Goal: Task Accomplishment & Management: Use online tool/utility

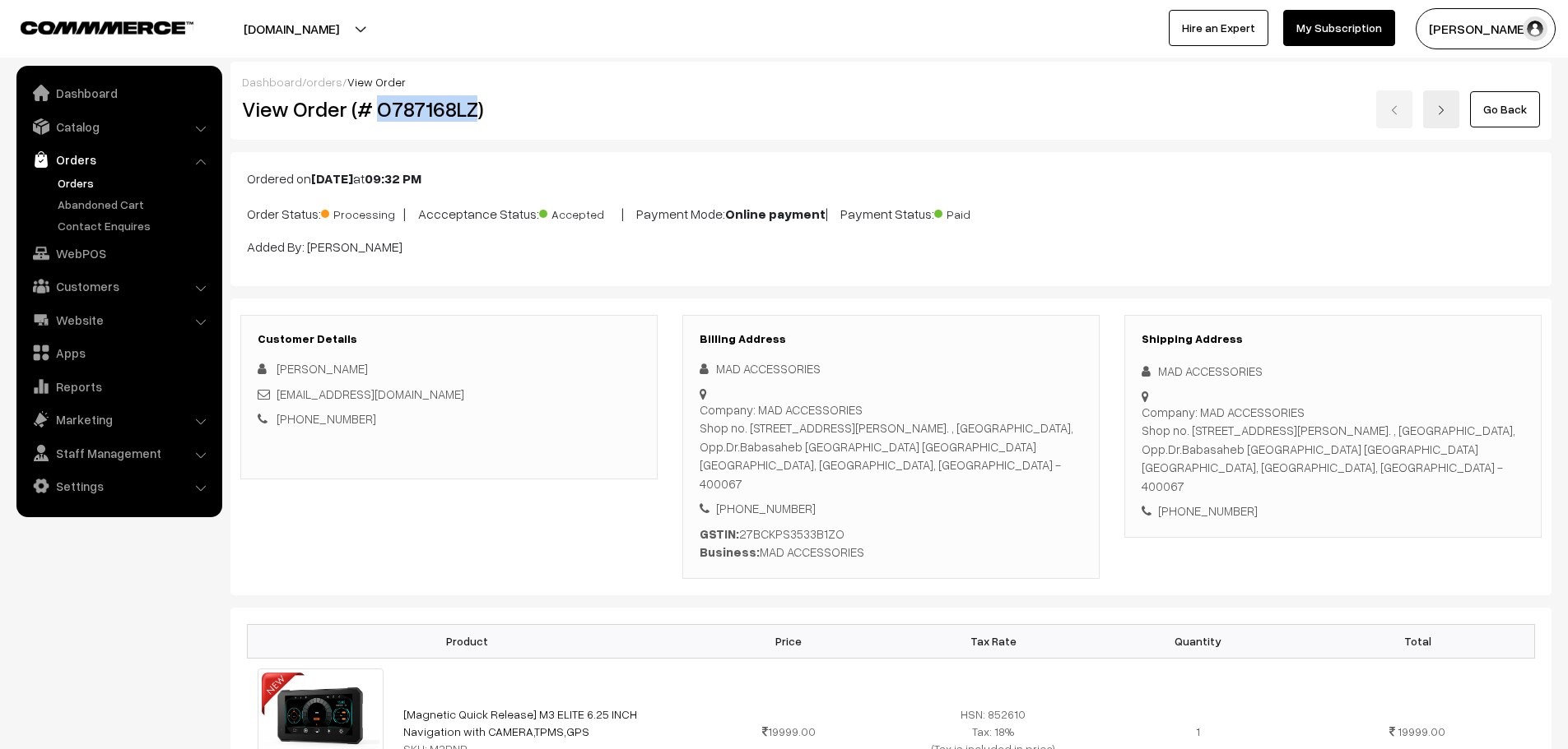
click at [79, 174] on link "Orders" at bounding box center [134, 183] width 163 height 17
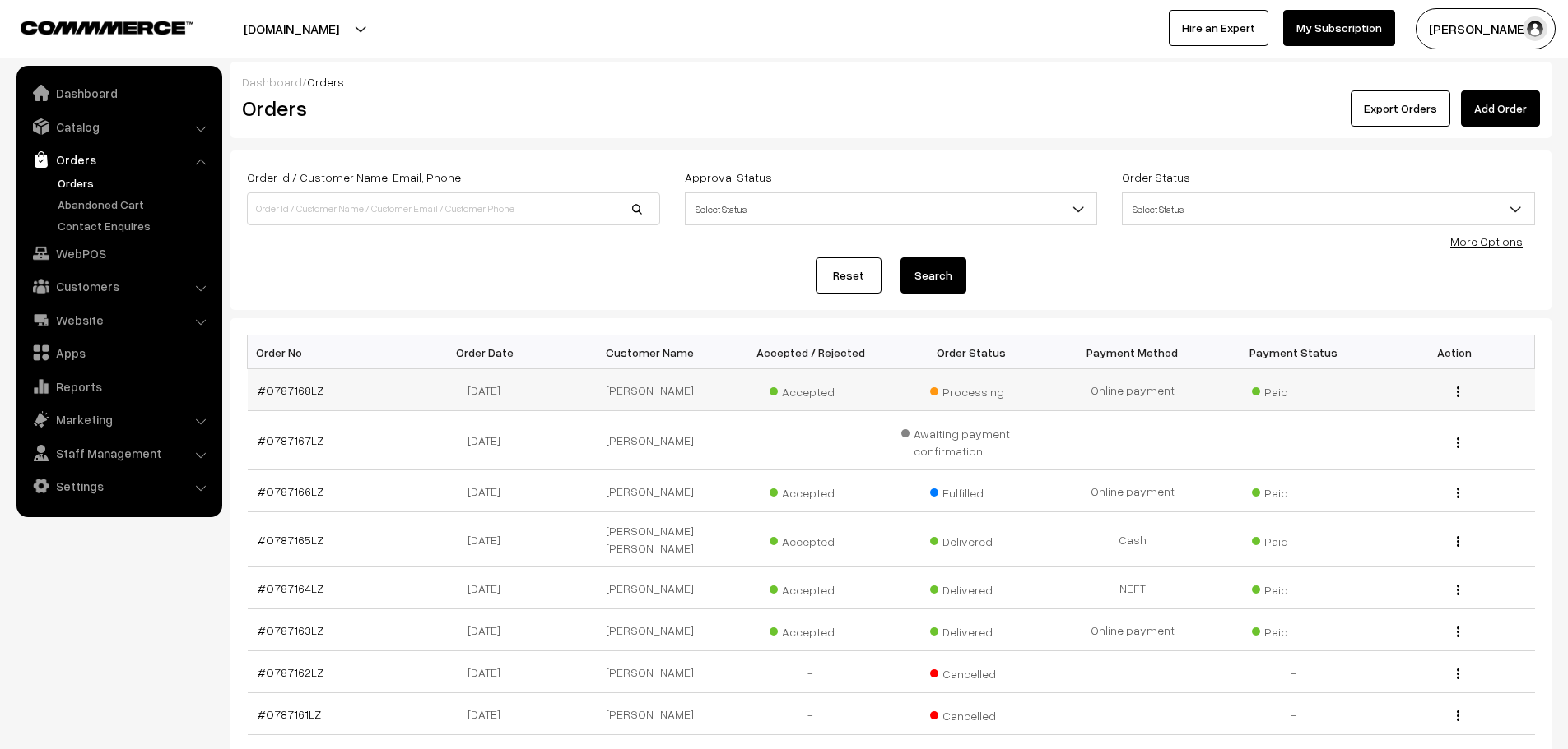
click at [280, 397] on td "#O787168LZ" at bounding box center [328, 390] width 161 height 42
click at [284, 389] on link "#O787168LZ" at bounding box center [291, 390] width 66 height 14
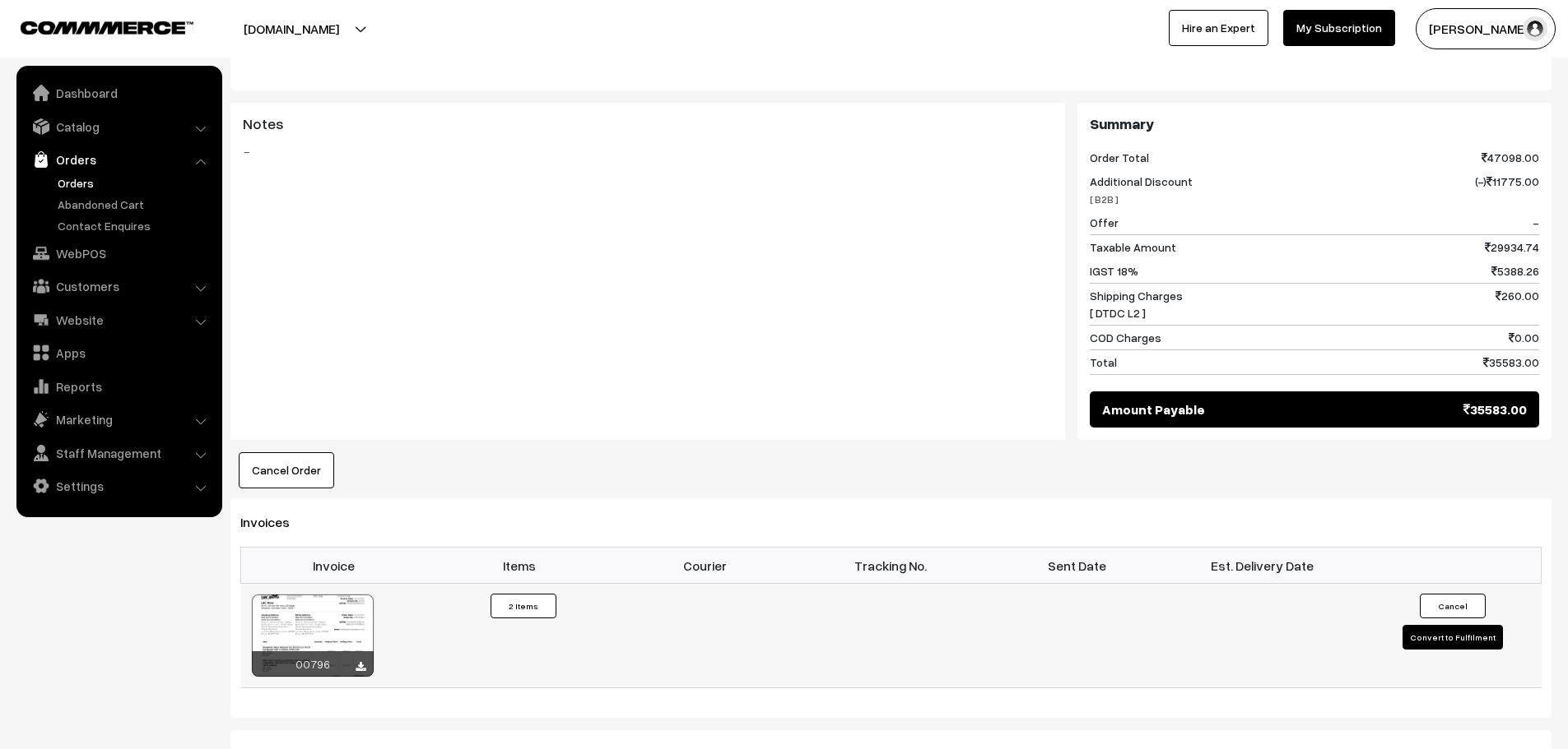
click at [1455, 625] on button "Convert to Fulfilment" at bounding box center [1452, 637] width 100 height 24
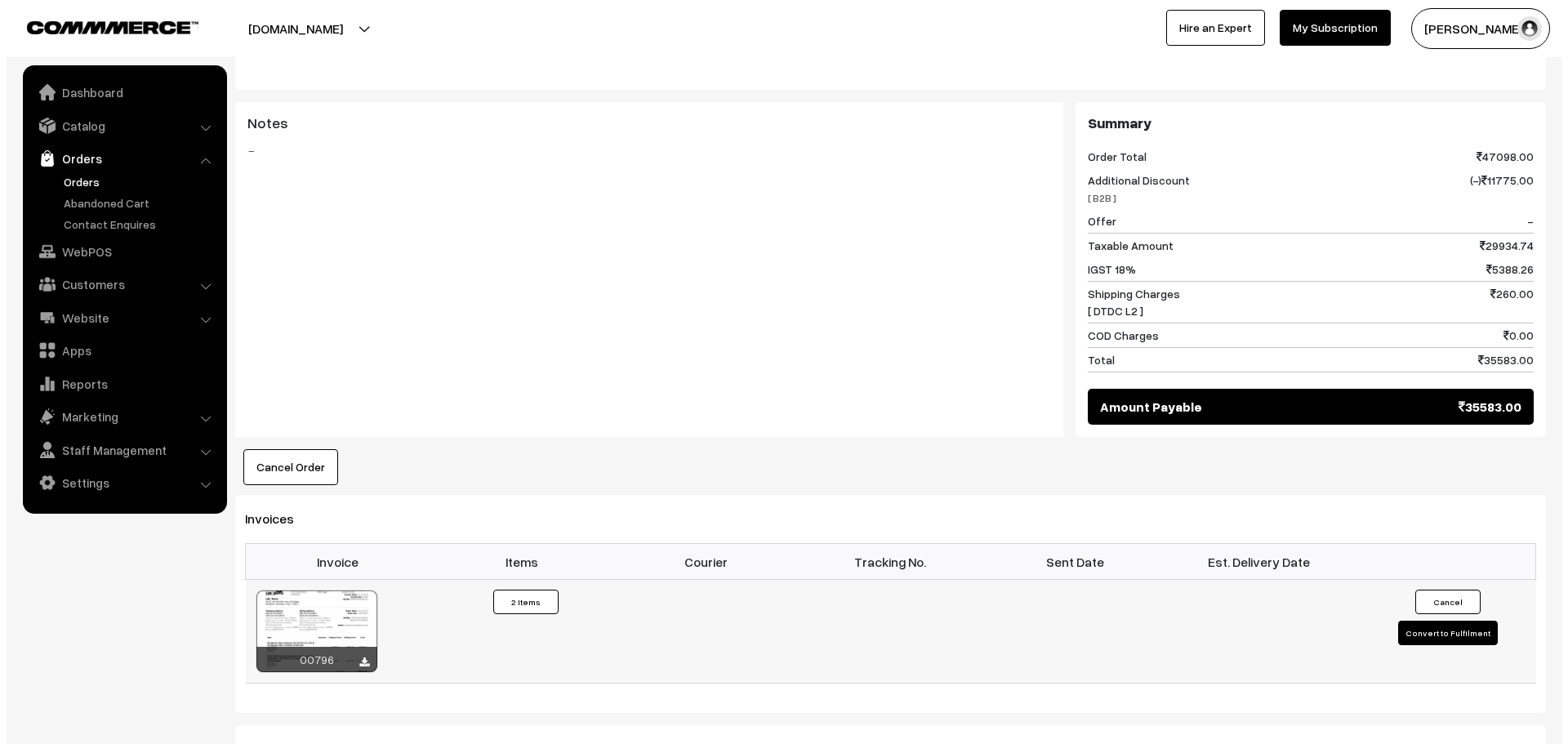
scroll to position [899, 0]
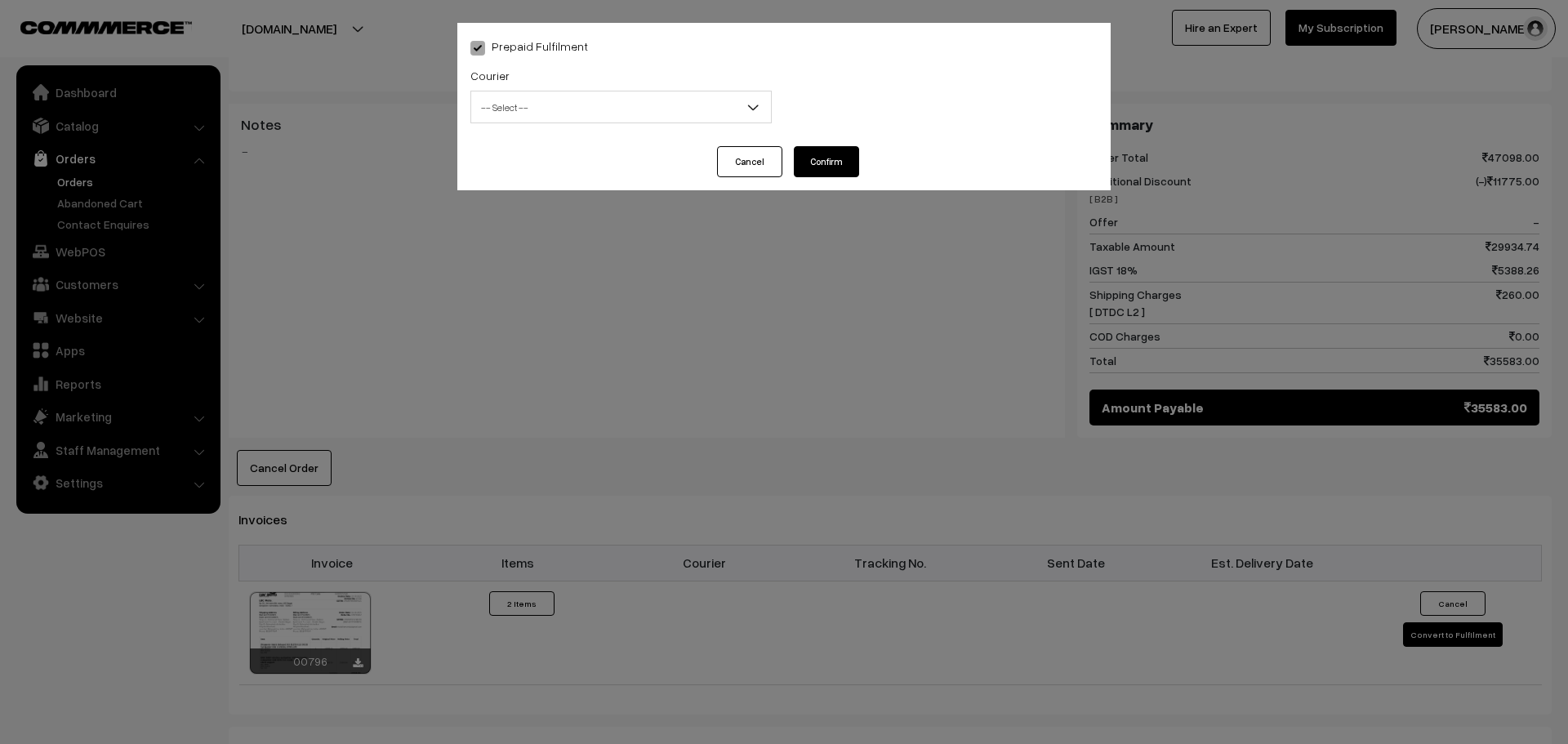
click at [555, 93] on span "-- Select --" at bounding box center [621, 107] width 300 height 28
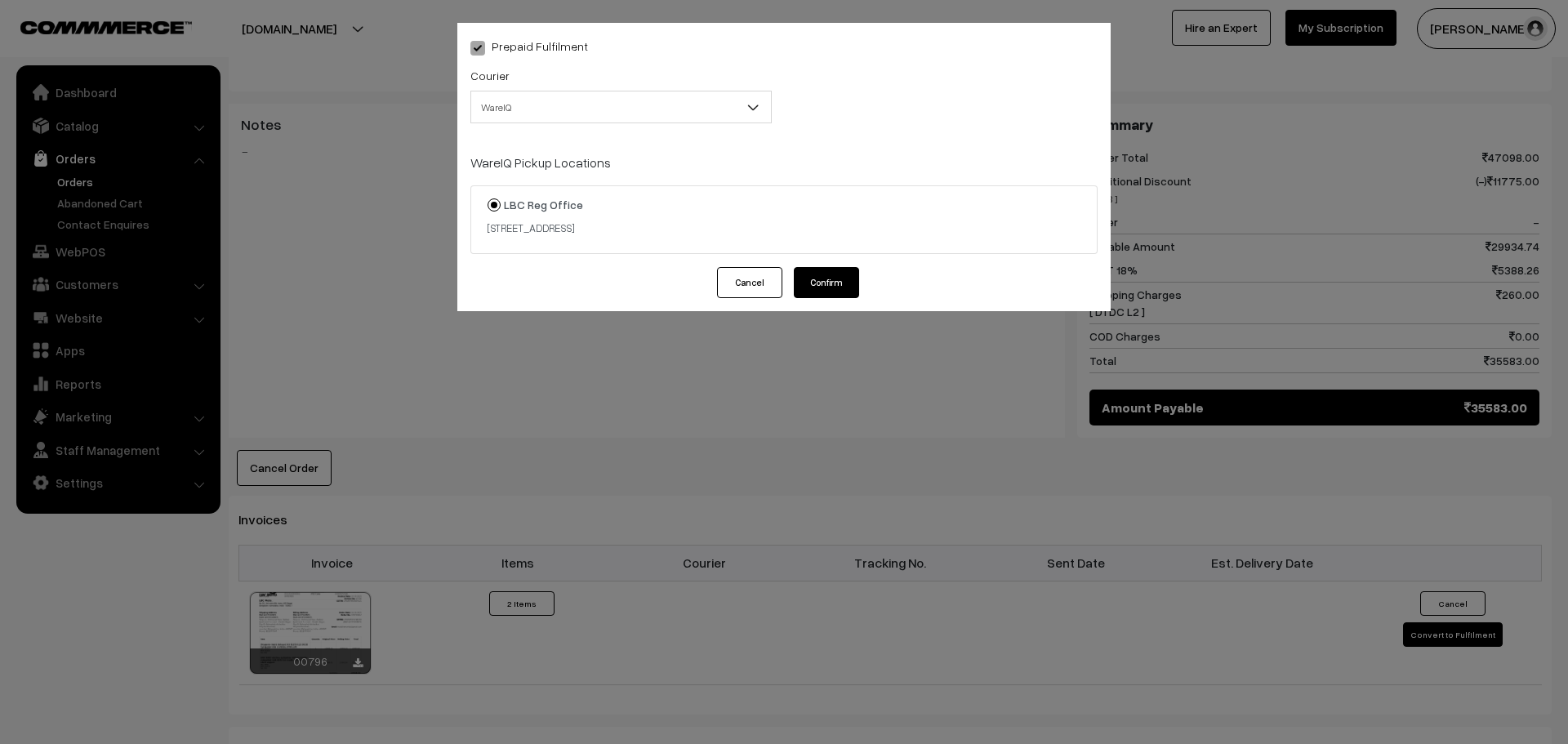
click at [726, 279] on button "Cancel" at bounding box center [750, 282] width 65 height 31
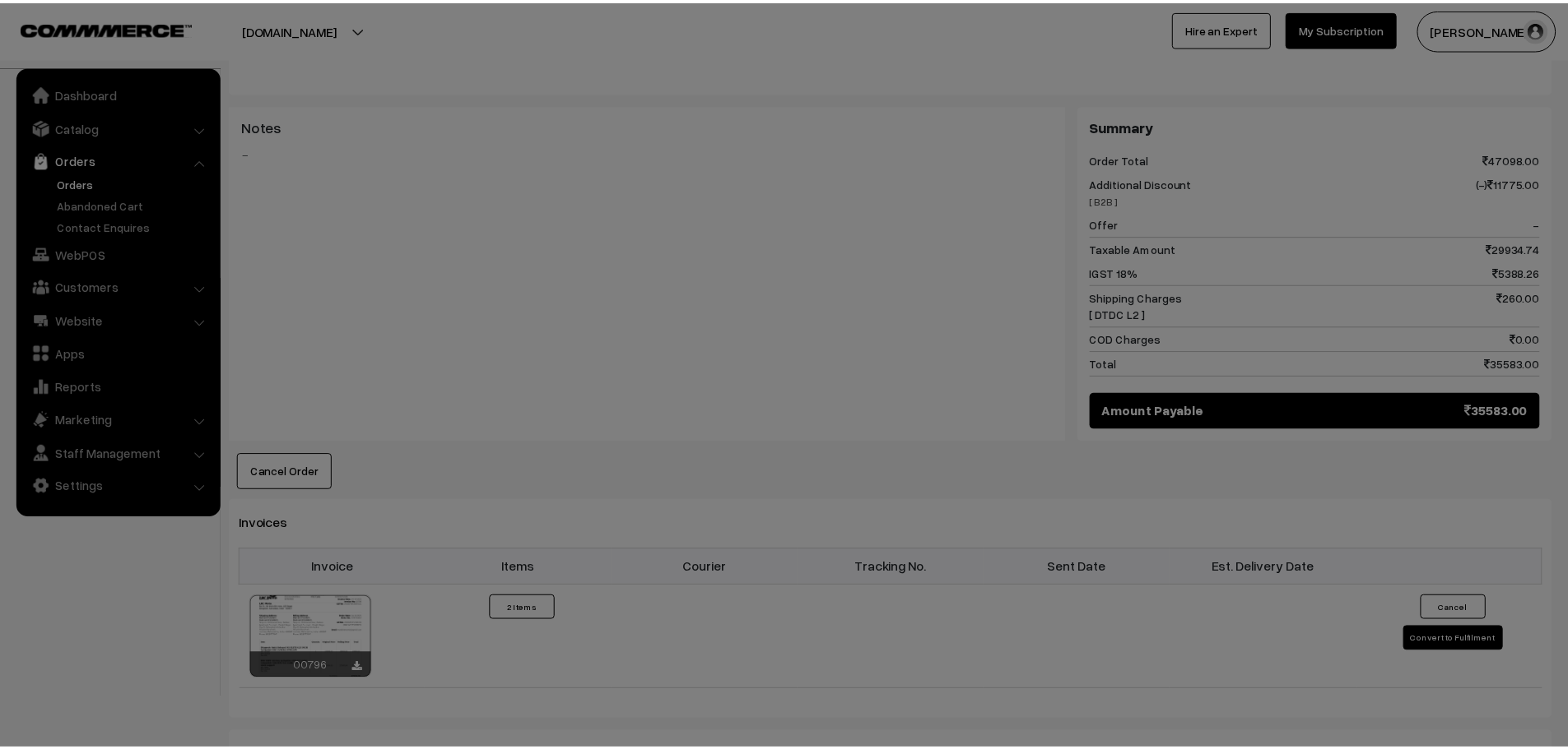
scroll to position [903, 0]
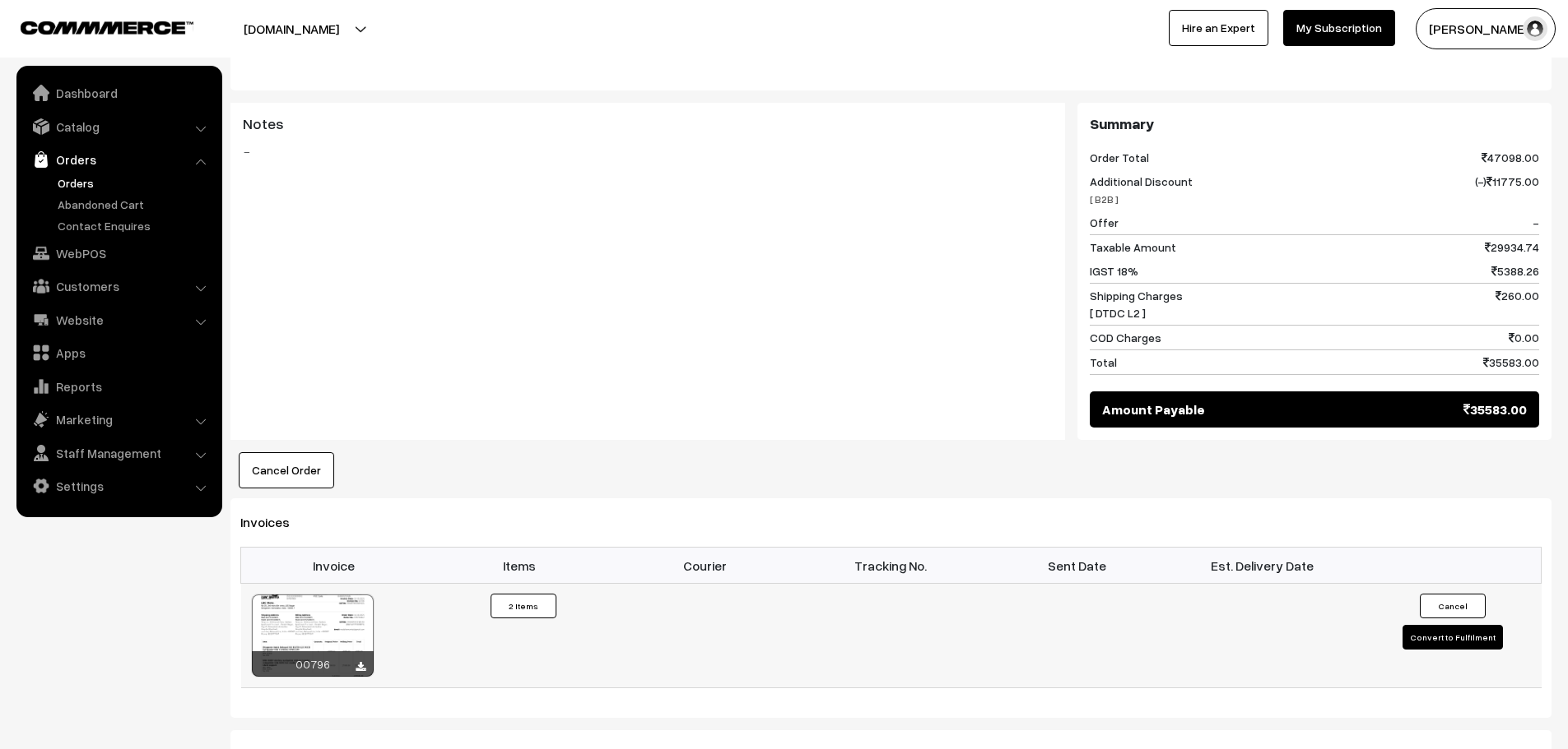
click at [1425, 625] on button "Convert to Fulfilment" at bounding box center [1452, 637] width 100 height 24
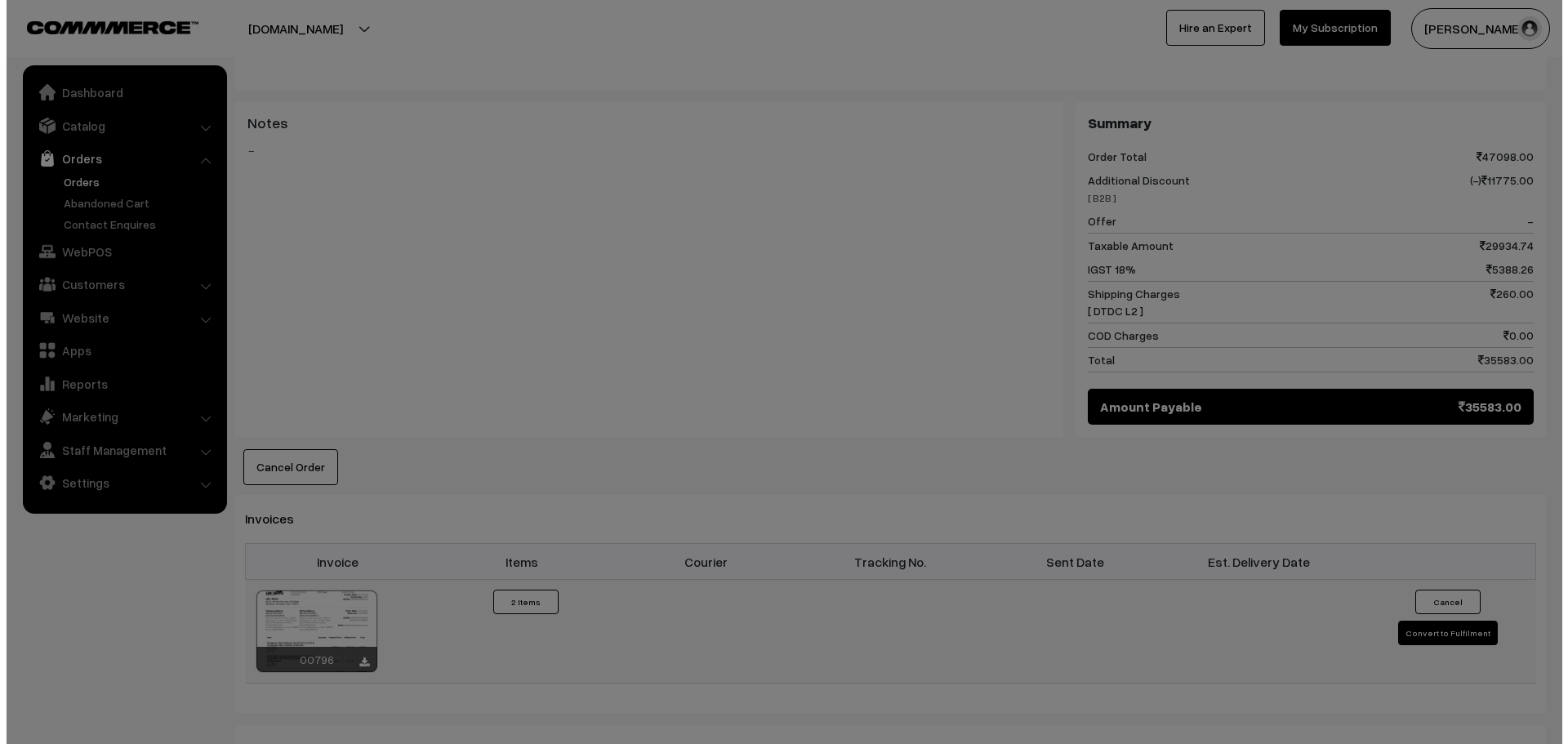
scroll to position [899, 0]
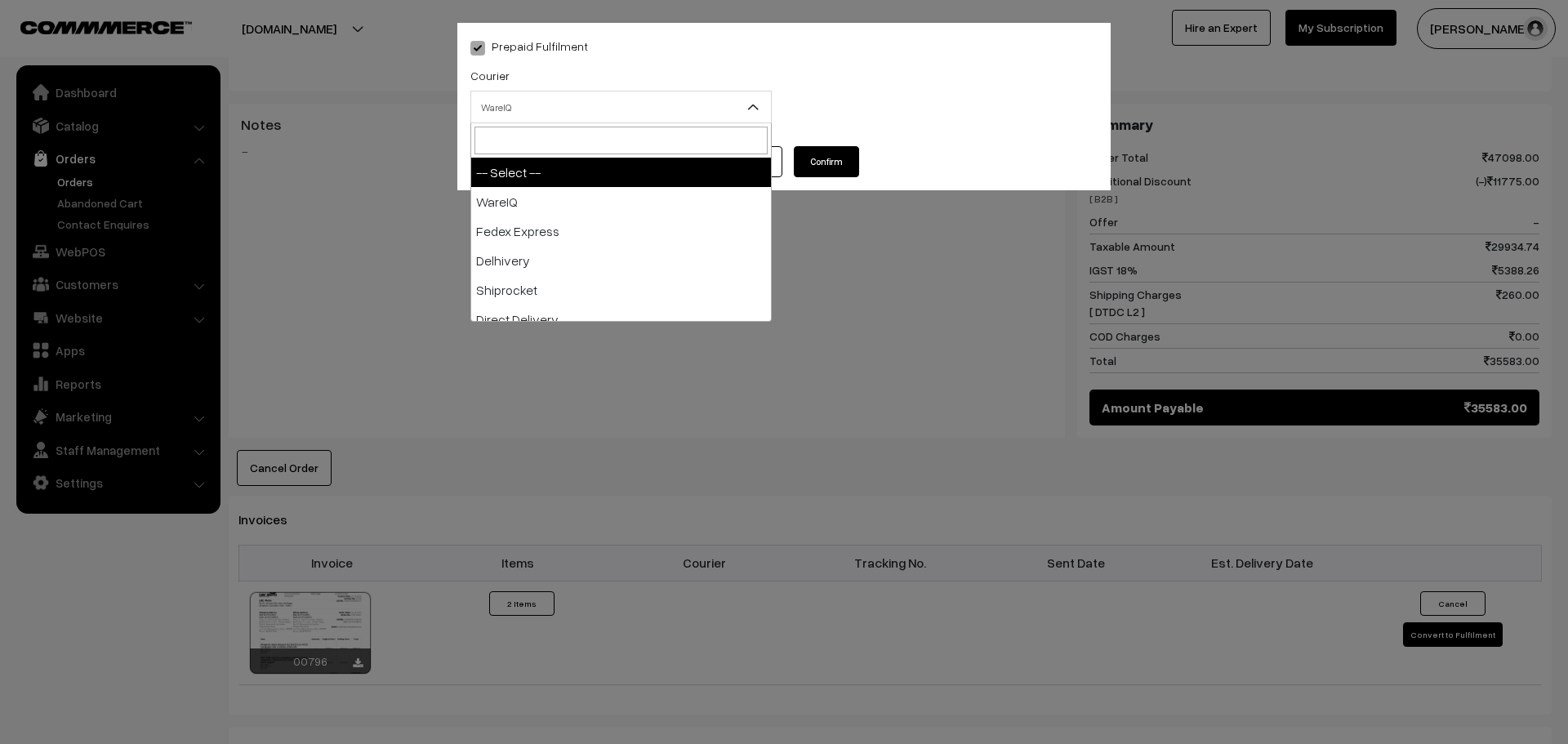
drag, startPoint x: 659, startPoint y: 100, endPoint x: 658, endPoint y: 109, distance: 9.1
click at [658, 109] on span "WareIQ" at bounding box center [621, 107] width 300 height 28
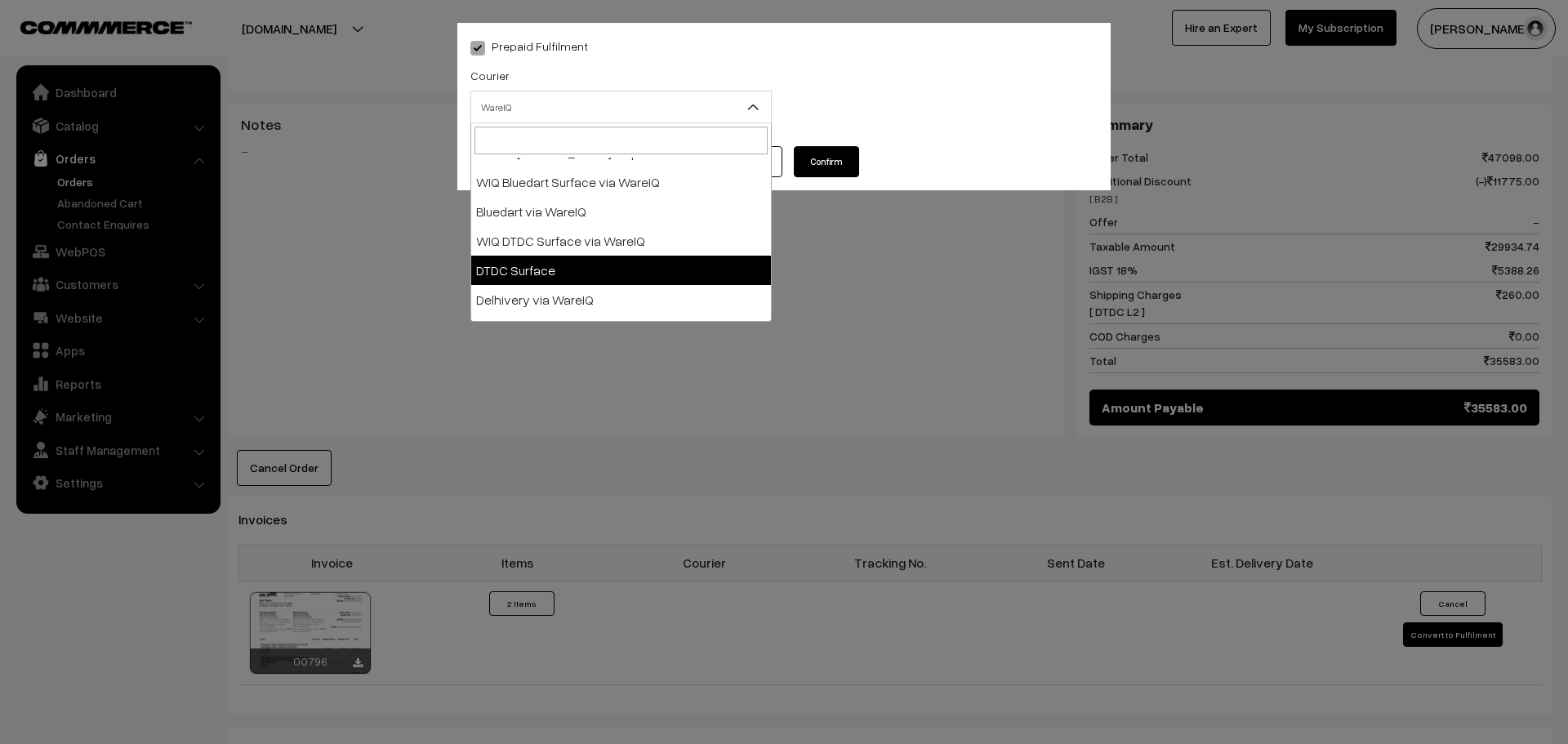
scroll to position [173, 0]
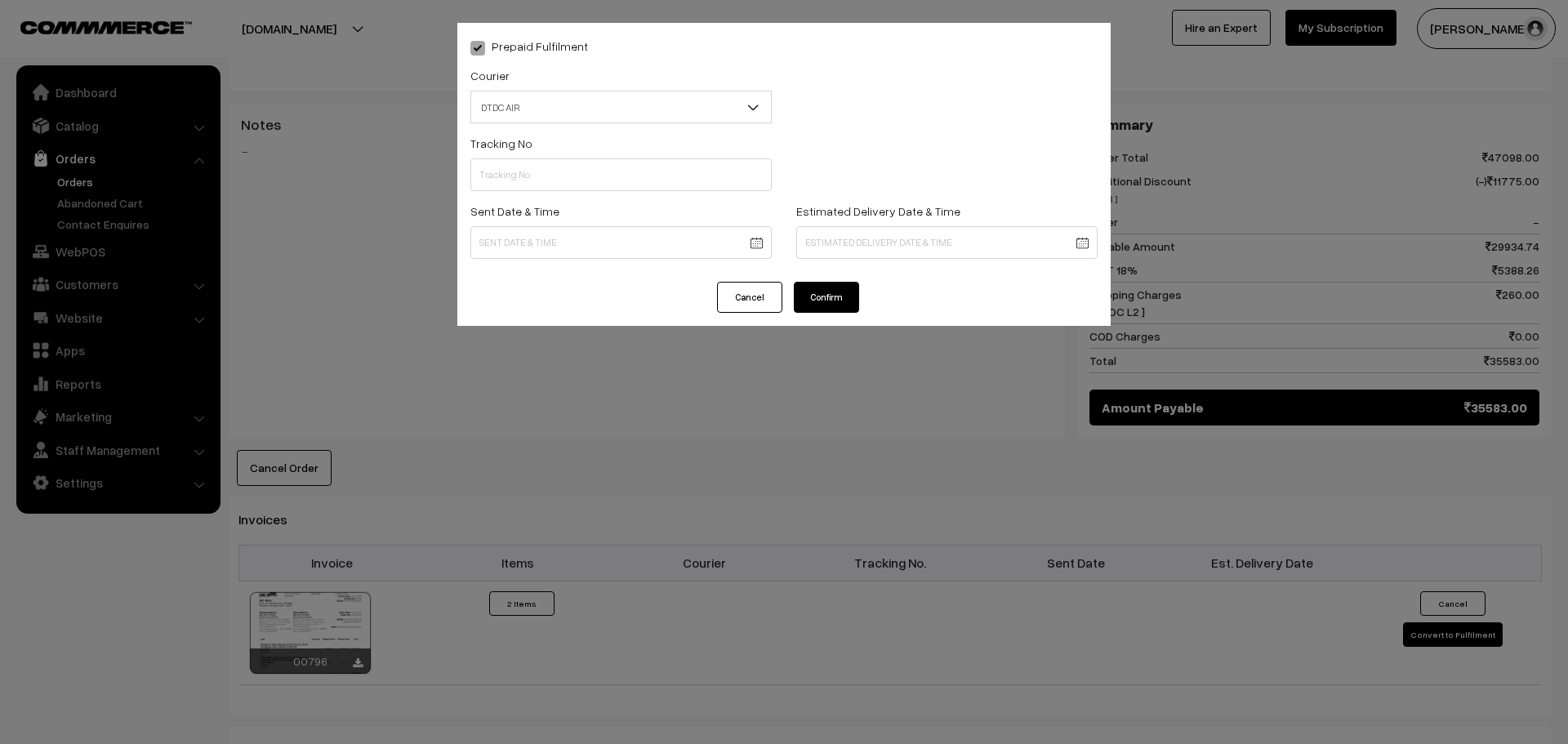
click at [597, 105] on span "DTDC AIR" at bounding box center [621, 107] width 300 height 28
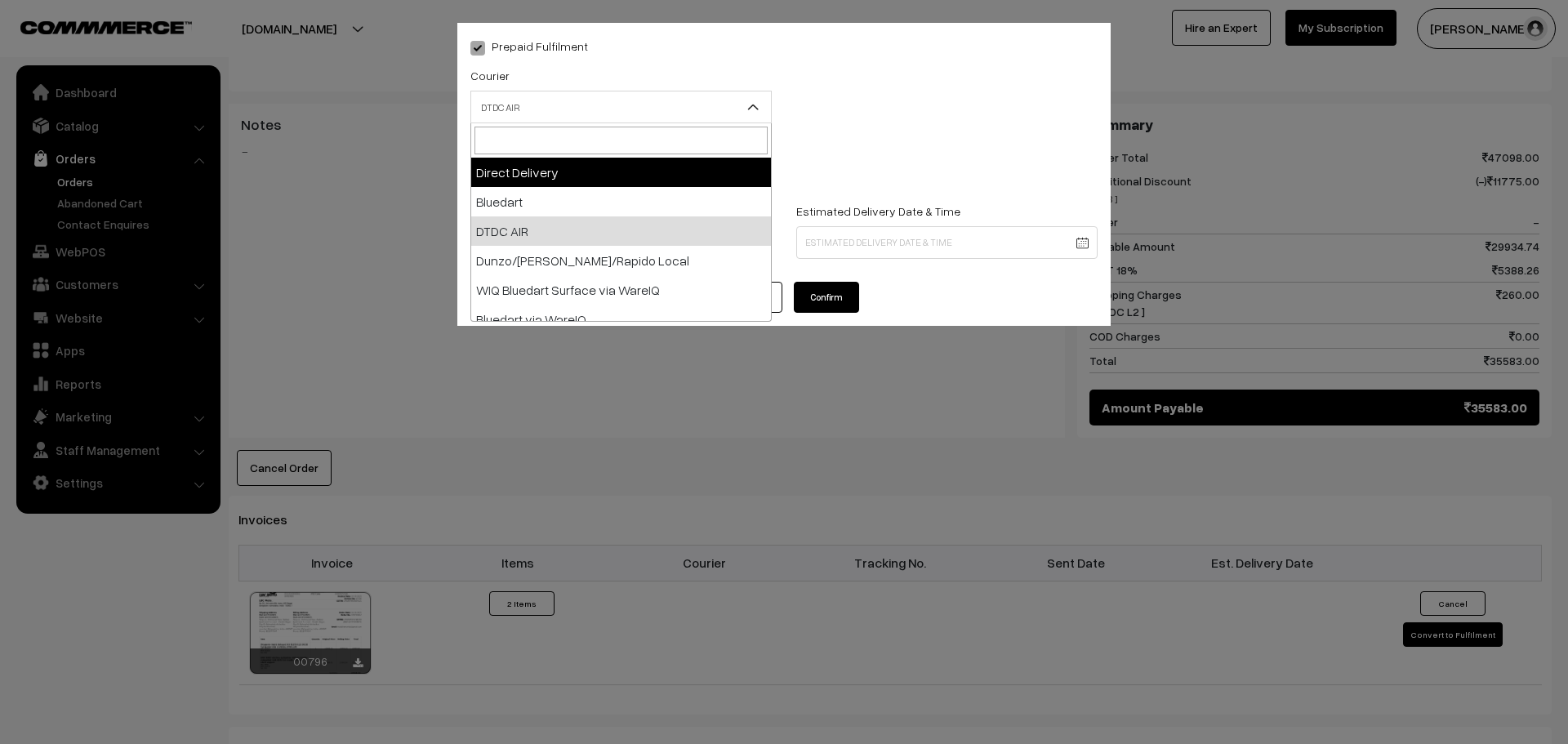
drag, startPoint x: 586, startPoint y: 182, endPoint x: 589, endPoint y: 196, distance: 14.3
select select "5"
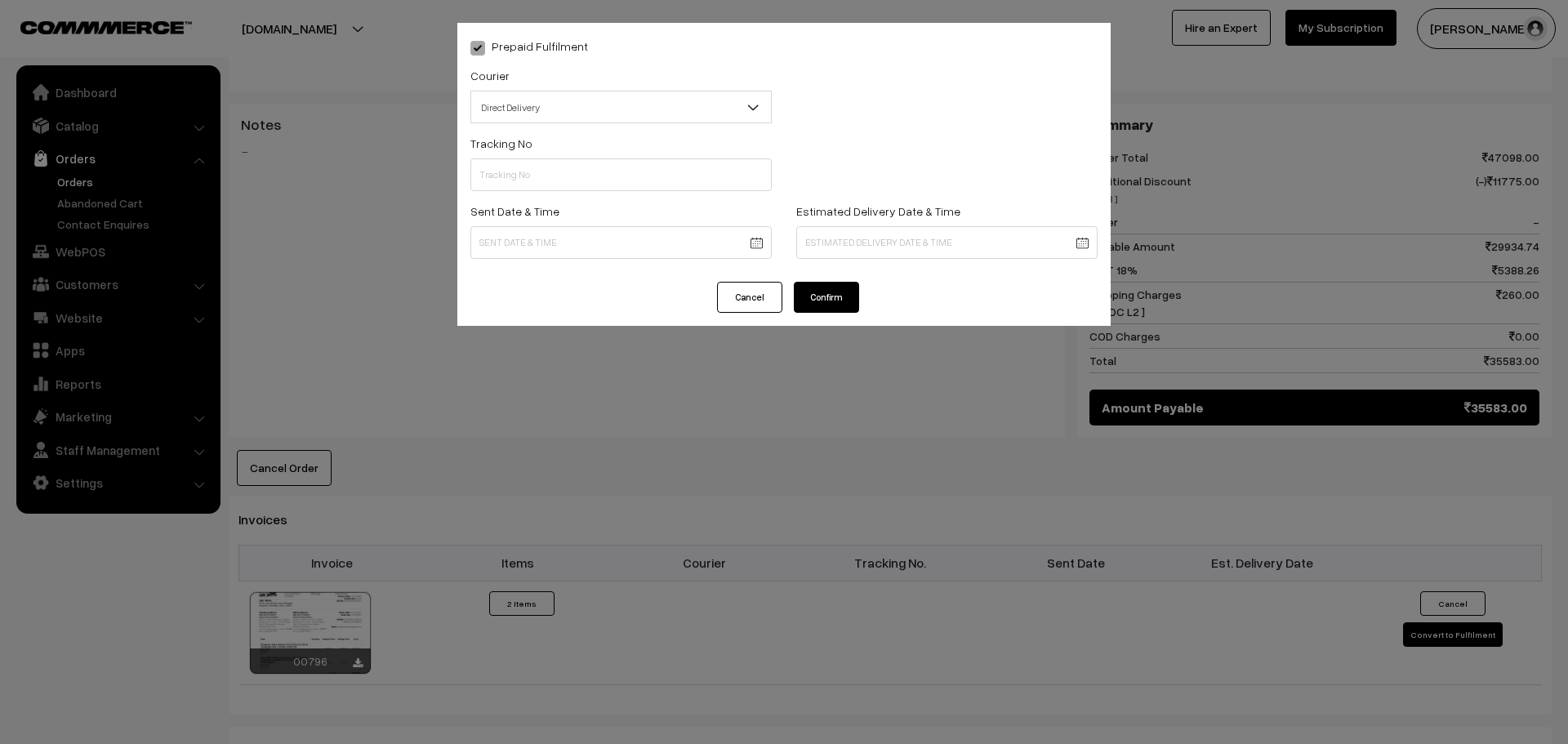
click at [850, 310] on button "Confirm" at bounding box center [827, 297] width 65 height 31
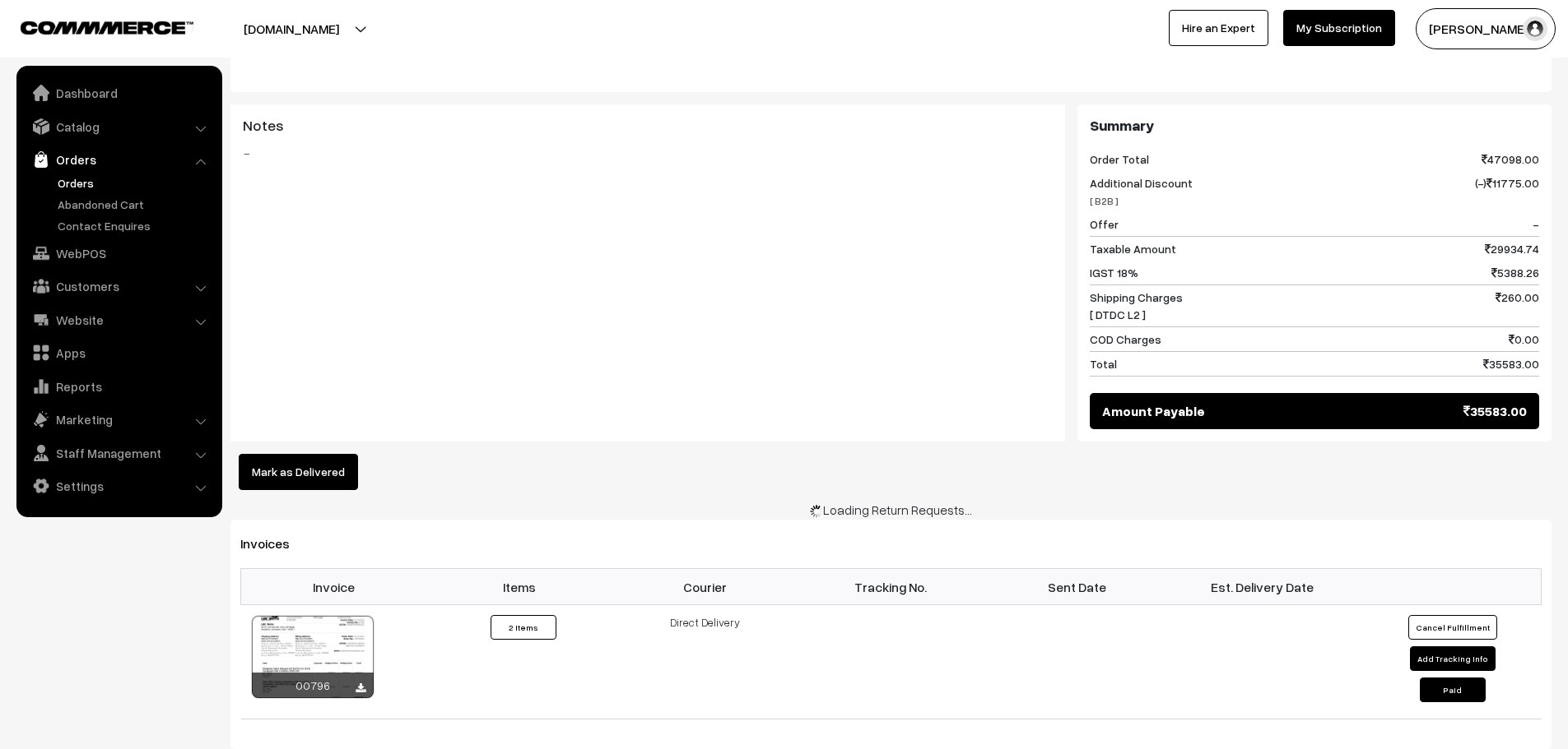
scroll to position [905, 0]
